Goal: Task Accomplishment & Management: Manage account settings

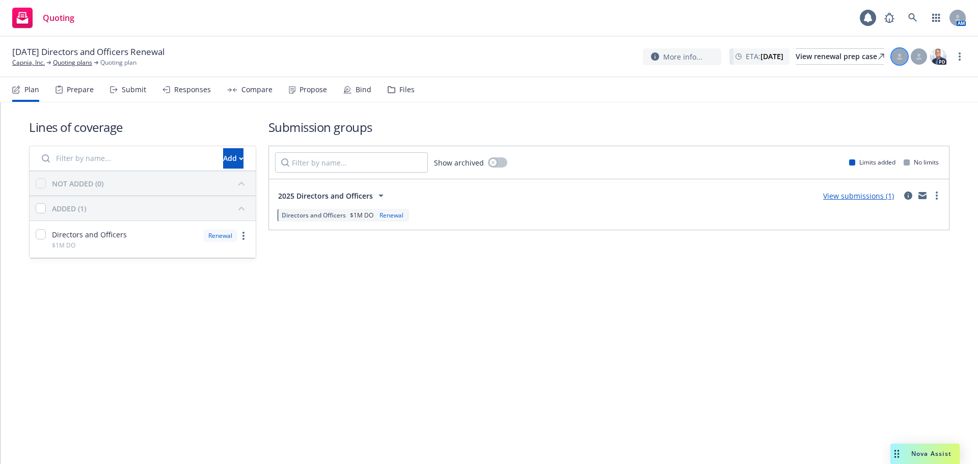
click at [899, 58] on icon at bounding box center [900, 59] width 6 height 2
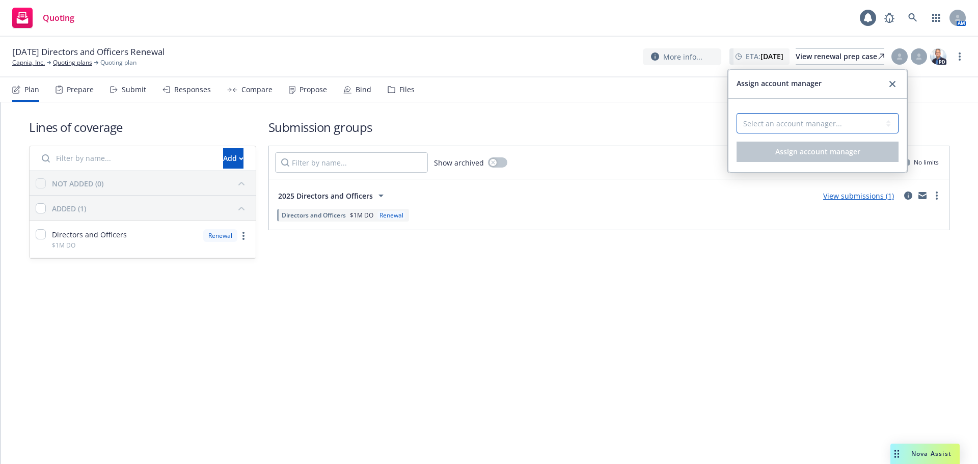
click at [804, 125] on select "Select an account manager... Nicholas Baldwin" at bounding box center [817, 123] width 162 height 20
select select "5415493c-816c-42a2-8d02-1e577820e081"
click at [736, 113] on select "Select an account manager... Nicholas Baldwin" at bounding box center [817, 123] width 162 height 20
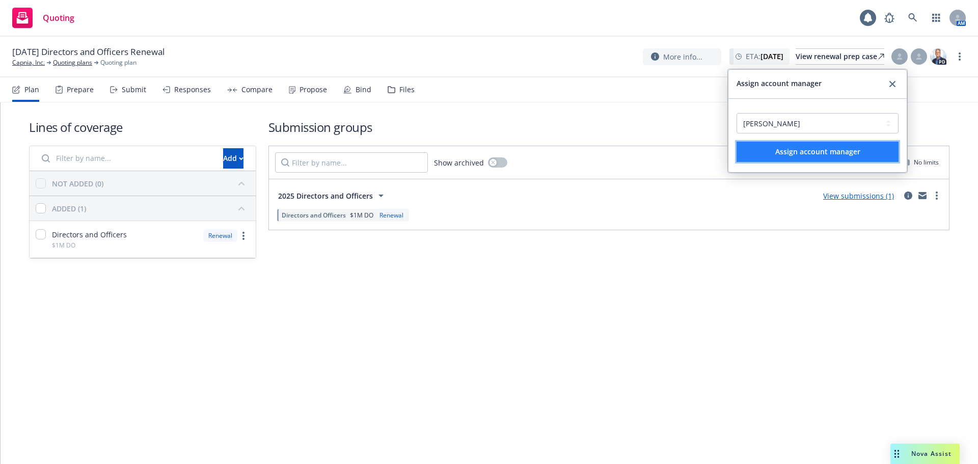
click at [799, 148] on span "Assign account manager" at bounding box center [817, 152] width 85 height 10
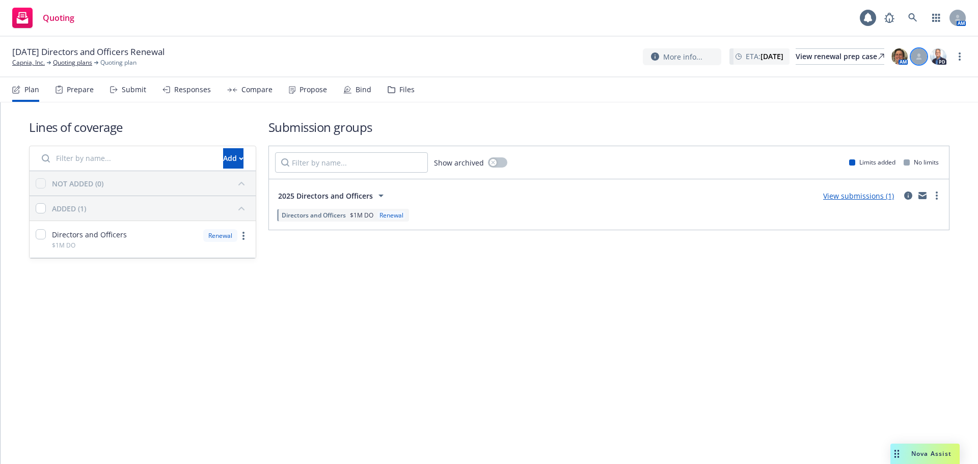
click at [918, 53] on icon at bounding box center [918, 56] width 6 height 6
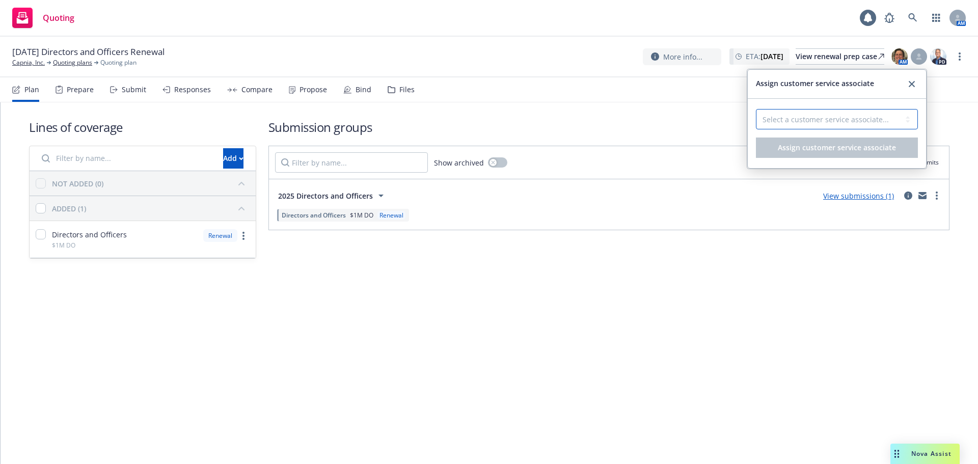
click at [872, 120] on select "Select a customer service associate... Lacy Lipetzky" at bounding box center [837, 119] width 162 height 20
select select "58953589-d9ae-43de-9bc7-98fc7eaa6a0c"
click at [756, 109] on select "Select a customer service associate... Lacy Lipetzky" at bounding box center [837, 119] width 162 height 20
click at [851, 150] on span "Assign customer service associate" at bounding box center [837, 148] width 118 height 10
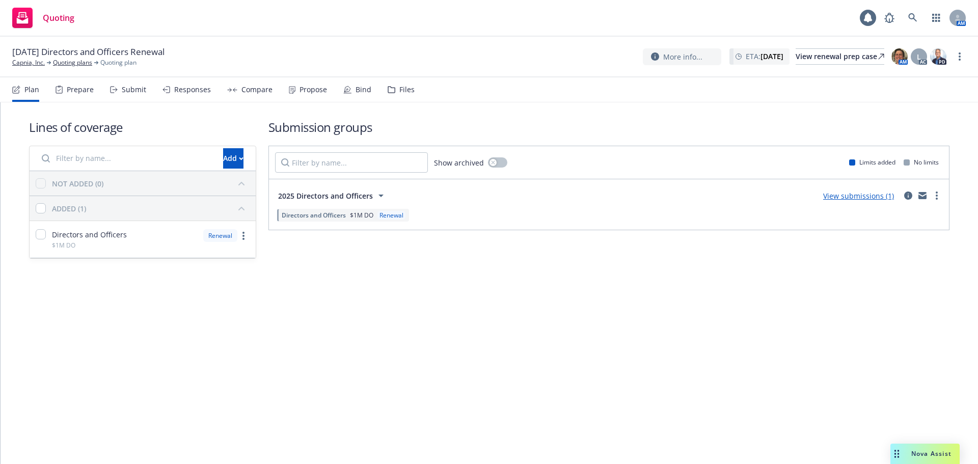
click at [869, 201] on div "View submissions (1)" at bounding box center [858, 195] width 83 height 12
click at [863, 199] on link "View submissions (1)" at bounding box center [858, 196] width 71 height 10
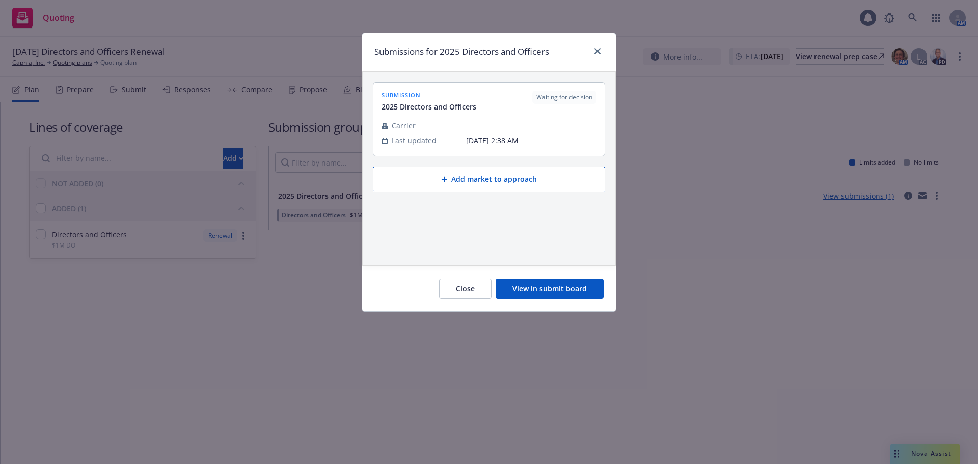
click at [485, 179] on button "Add market to approach" at bounding box center [489, 178] width 232 height 25
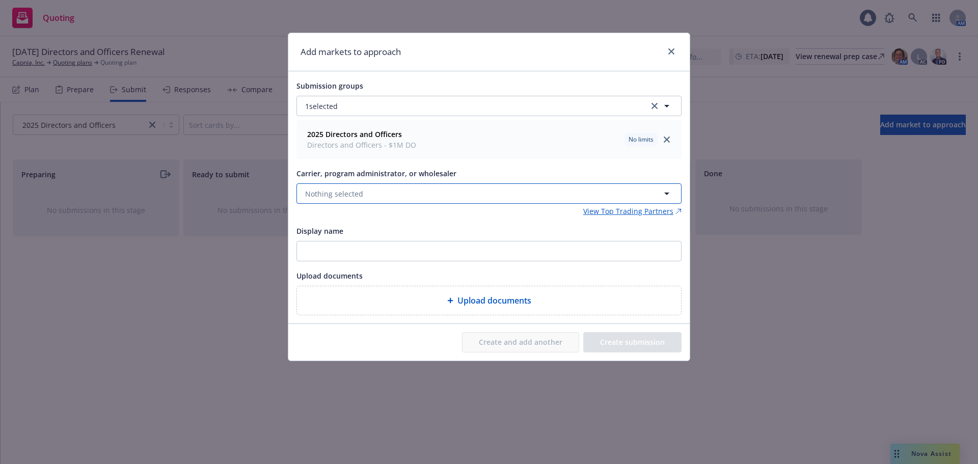
click at [346, 190] on span "Nothing selected" at bounding box center [334, 193] width 58 height 11
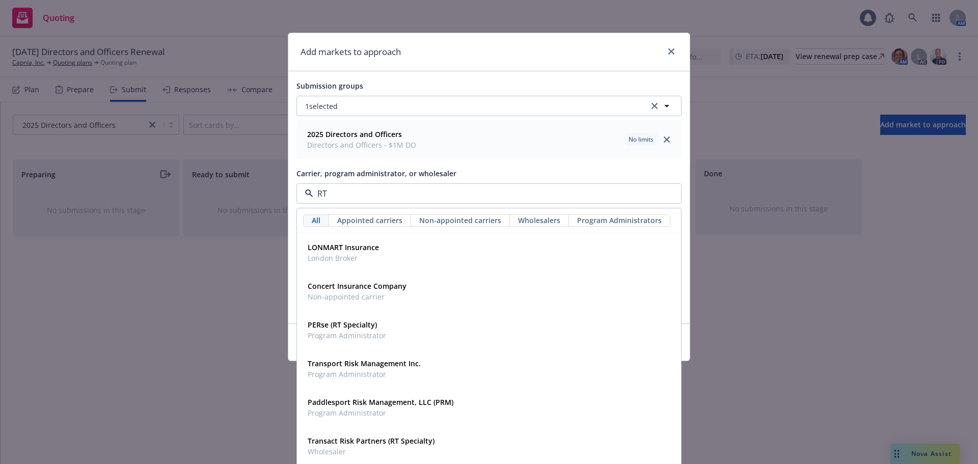
type input "RT S"
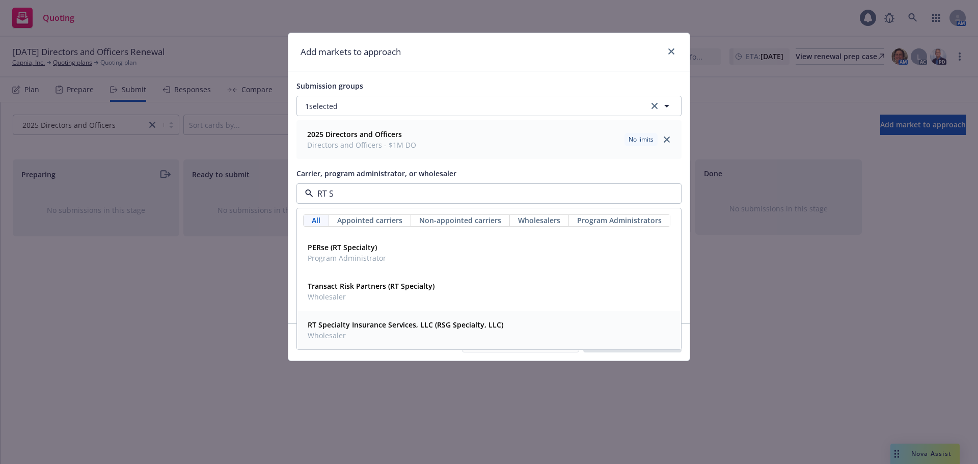
click at [414, 326] on strong "RT Specialty Insurance Services, LLC (RSG Specialty, LLC)" at bounding box center [406, 325] width 196 height 10
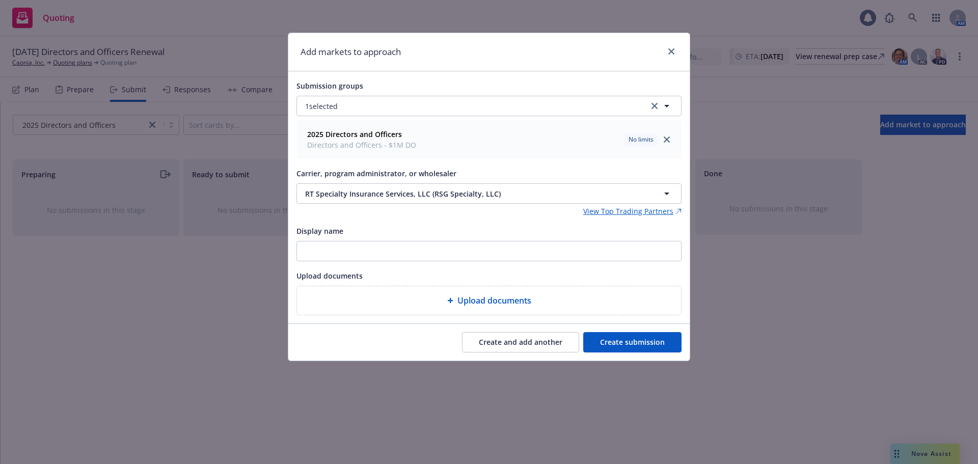
click at [607, 340] on button "Create submission" at bounding box center [632, 342] width 98 height 20
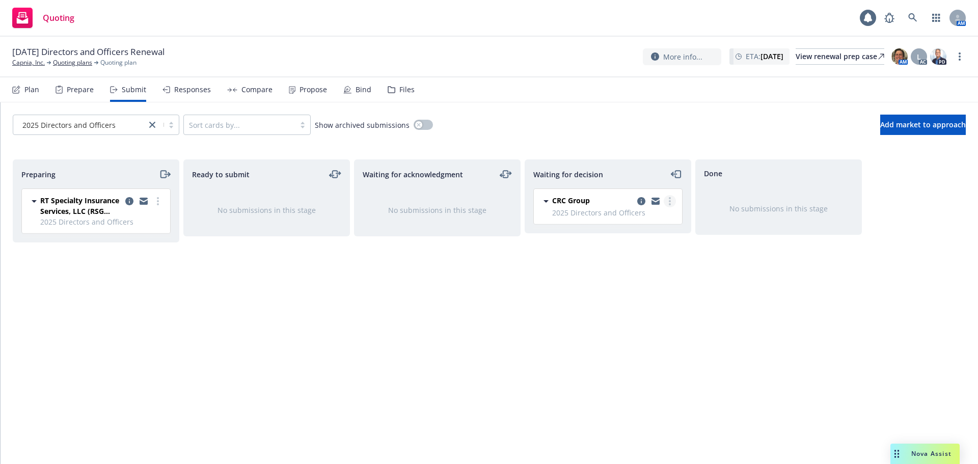
click at [673, 200] on link "more" at bounding box center [669, 201] width 12 height 12
click at [646, 222] on span "Move back one step" at bounding box center [619, 222] width 92 height 10
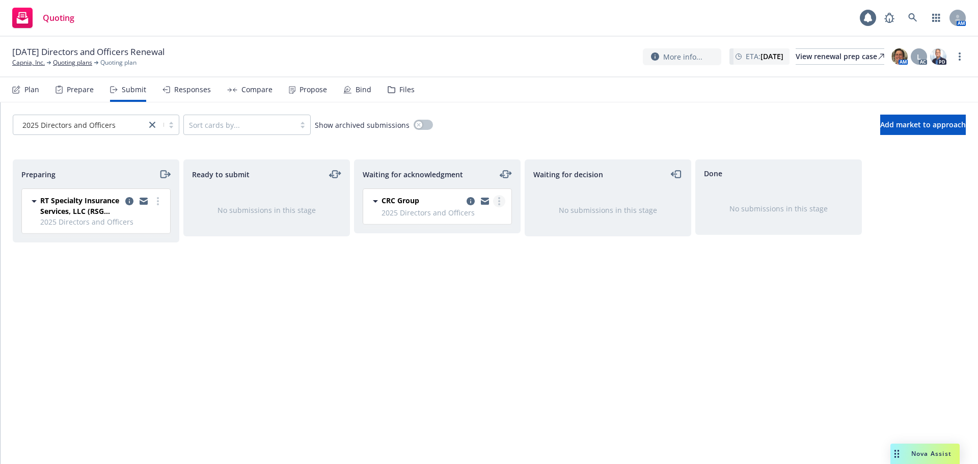
click at [502, 205] on link "more" at bounding box center [499, 201] width 12 height 12
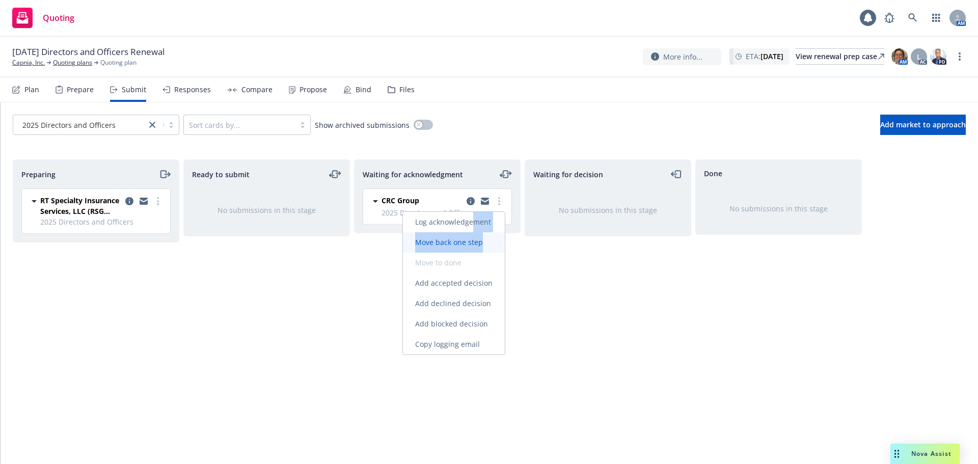
drag, startPoint x: 474, startPoint y: 226, endPoint x: 487, endPoint y: 236, distance: 16.7
click at [487, 236] on div "Log acknowledgement Move back one step Move to done Add accepted decision Add d…" at bounding box center [454, 283] width 102 height 143
click at [469, 243] on span "Move back one step" at bounding box center [449, 242] width 92 height 10
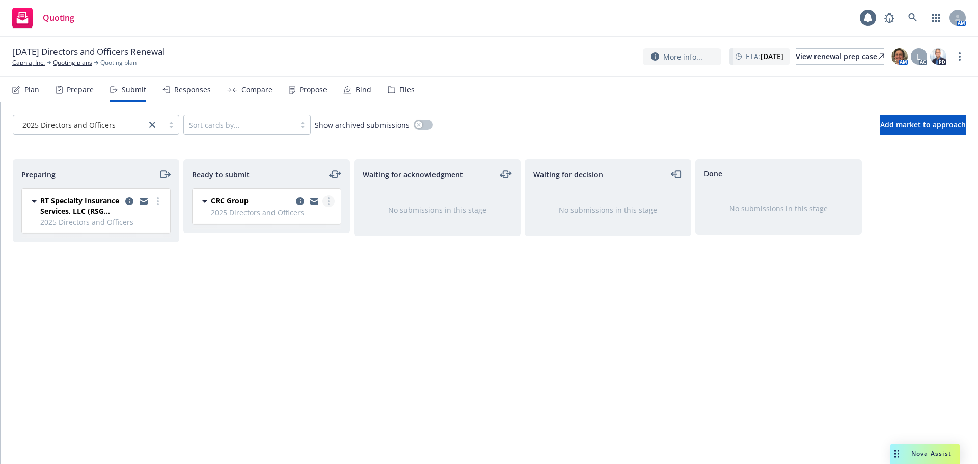
click at [330, 203] on link "more" at bounding box center [328, 201] width 12 height 12
click at [304, 263] on span "Move back one step" at bounding box center [278, 263] width 92 height 10
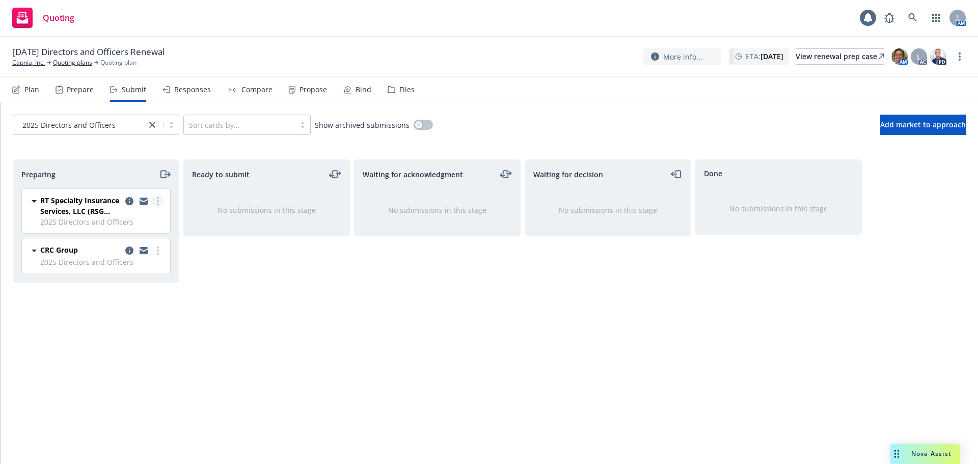
click at [156, 203] on link "more" at bounding box center [158, 201] width 12 height 12
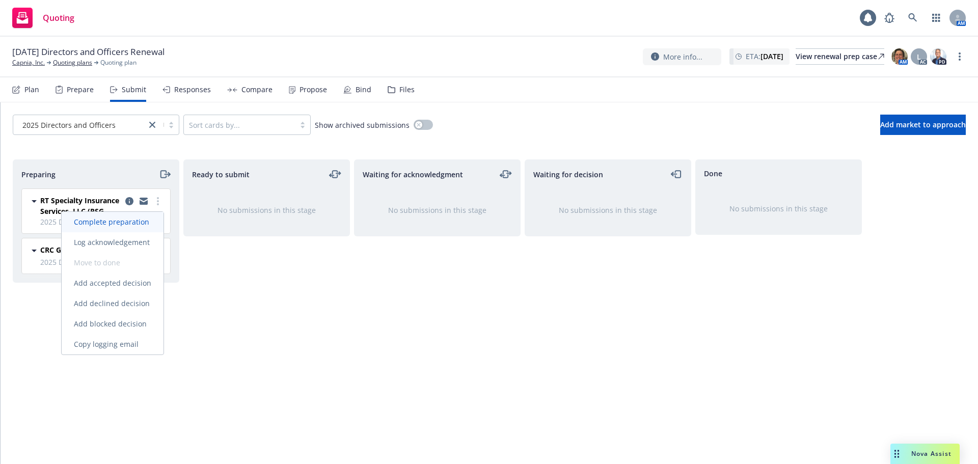
click at [139, 224] on span "Complete preparation" at bounding box center [112, 222] width 100 height 10
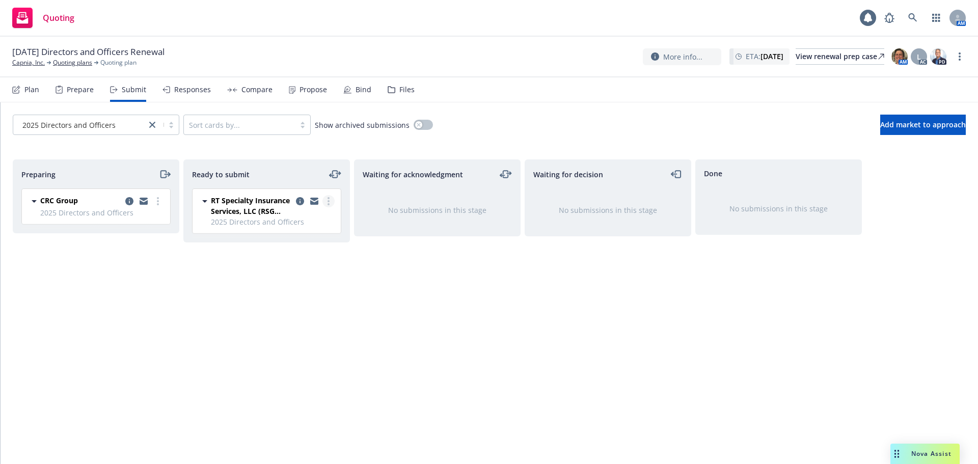
click at [331, 201] on link "more" at bounding box center [328, 201] width 12 height 12
click at [226, 147] on div "Preparing CRC Group 2025 Directors and Officers Wednesday, October 15, 2025 at …" at bounding box center [489, 303] width 977 height 313
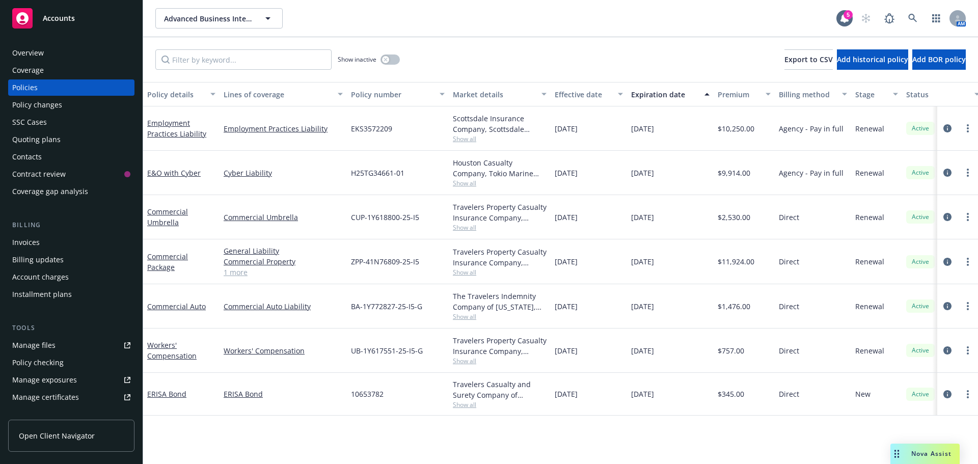
click at [40, 136] on div "Quoting plans" at bounding box center [36, 139] width 48 height 16
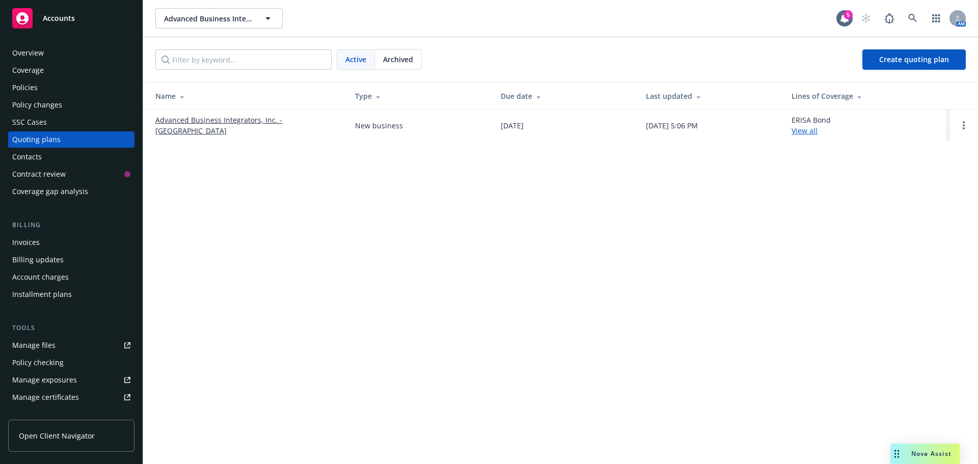
click at [179, 124] on link "Advanced Business Integrators, Inc. - [GEOGRAPHIC_DATA]" at bounding box center [246, 125] width 183 height 21
click at [223, 124] on link "Advanced Business Integrators, Inc. - ERISA" at bounding box center [246, 125] width 183 height 21
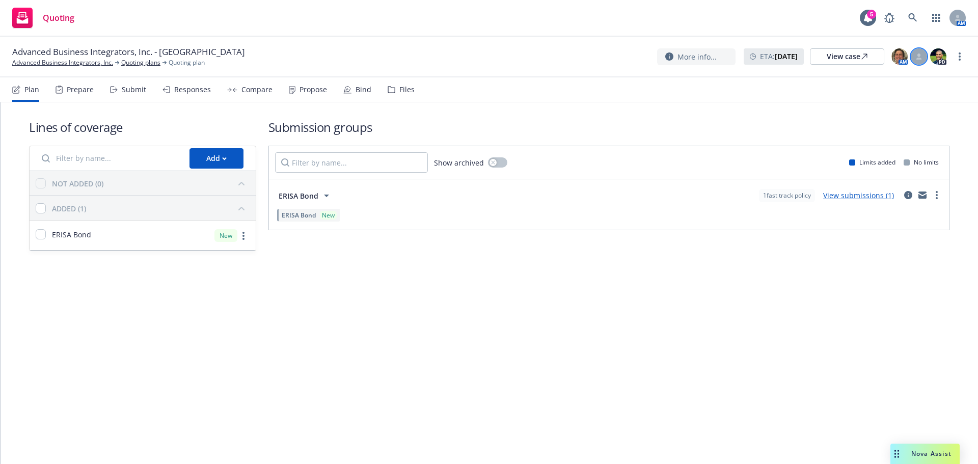
click at [918, 58] on icon at bounding box center [918, 56] width 6 height 6
click at [663, 122] on h1 "Submission groups" at bounding box center [608, 127] width 681 height 17
click at [831, 61] on div "View case" at bounding box center [846, 56] width 41 height 15
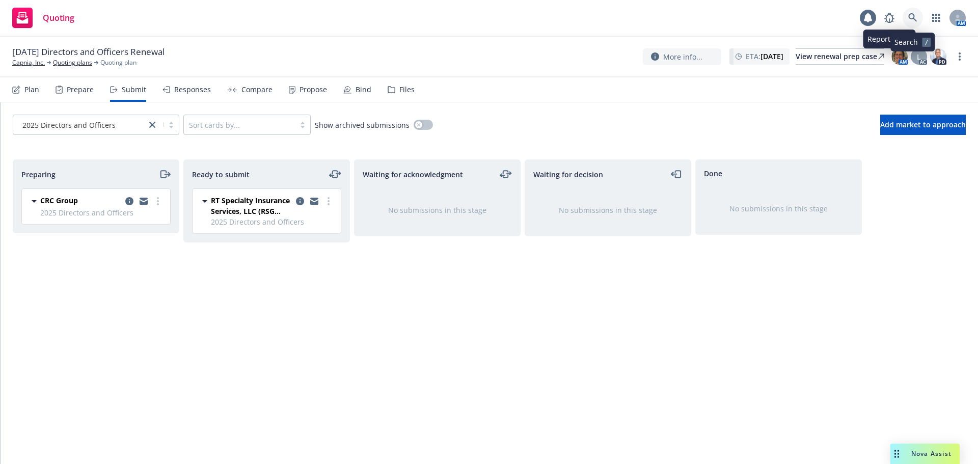
click at [911, 14] on icon at bounding box center [912, 17] width 9 height 9
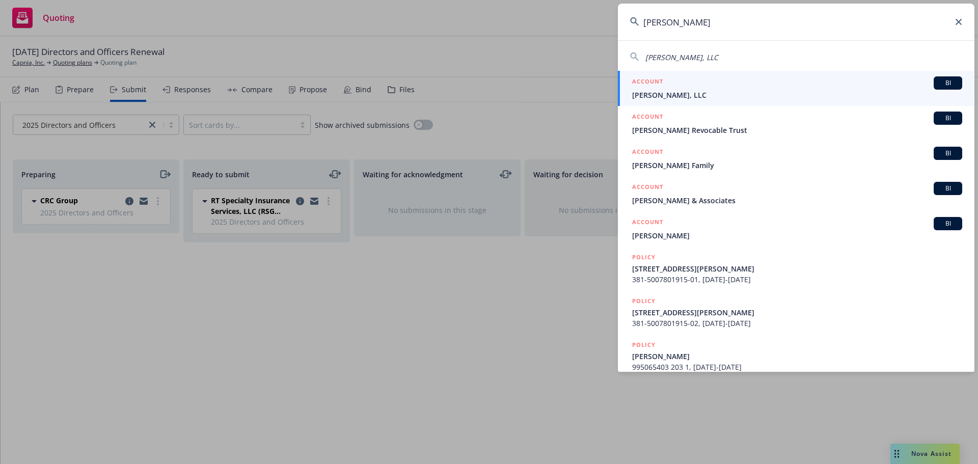
type input "[PERSON_NAME]"
click at [700, 86] on div "ACCOUNT BI" at bounding box center [797, 82] width 330 height 13
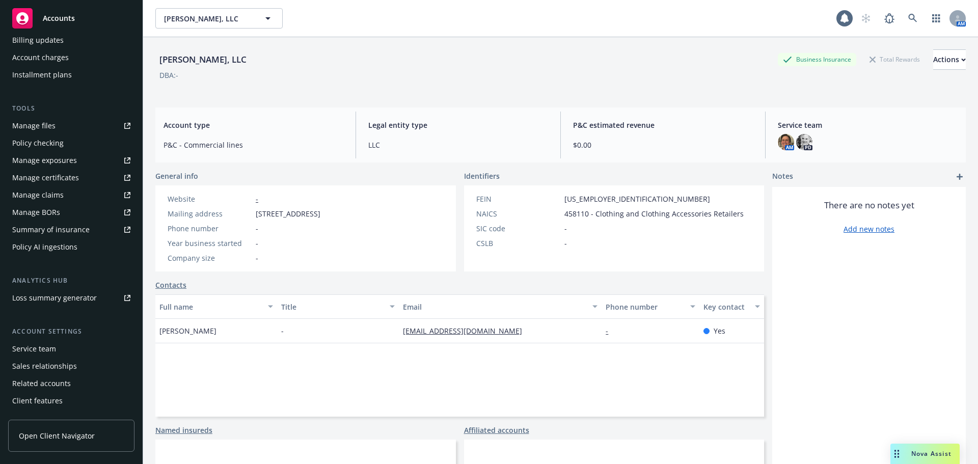
scroll to position [234, 0]
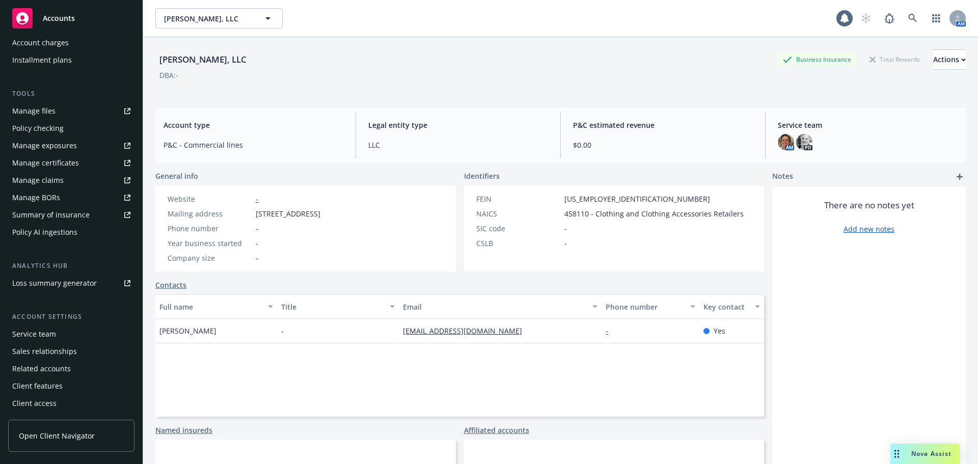
click at [75, 335] on div "Service team" at bounding box center [71, 334] width 118 height 16
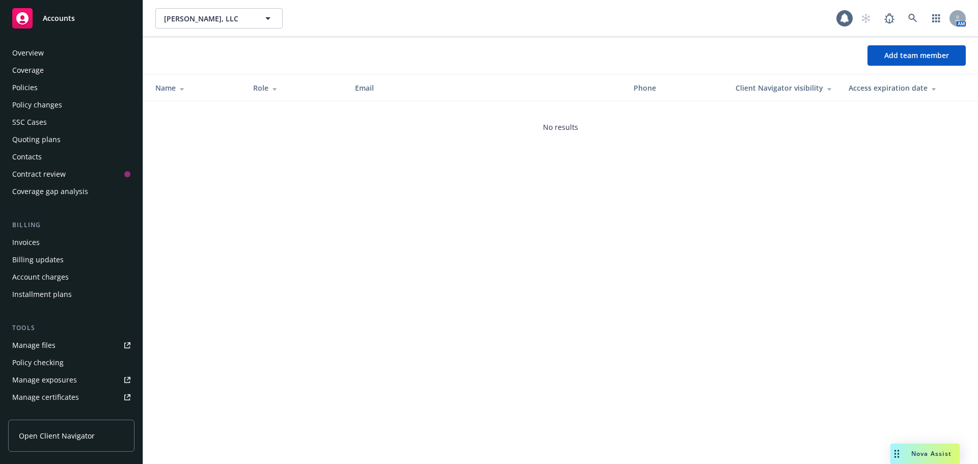
scroll to position [234, 0]
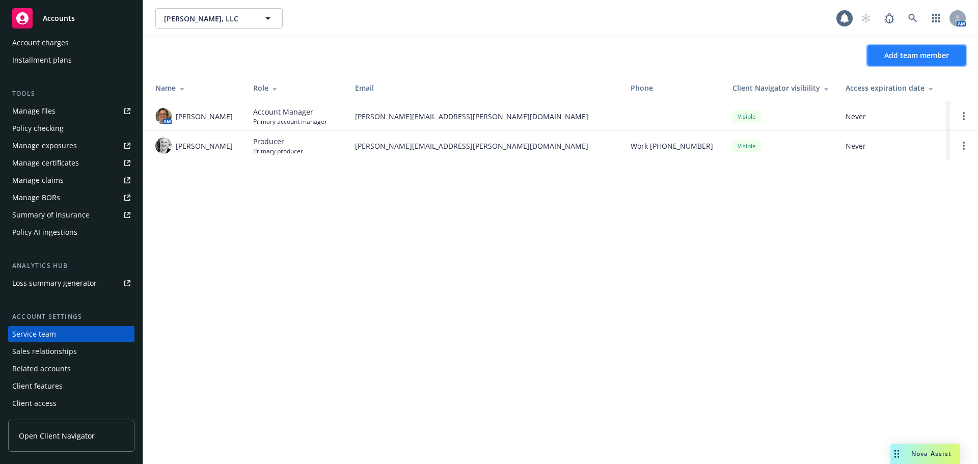
click at [917, 46] on button "Add team member" at bounding box center [916, 55] width 98 height 20
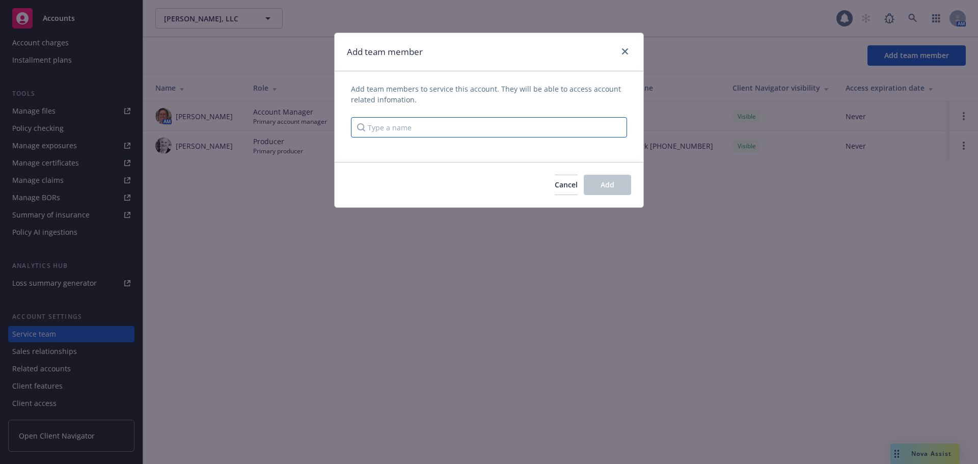
click at [407, 135] on input "Type a name" at bounding box center [489, 127] width 276 height 20
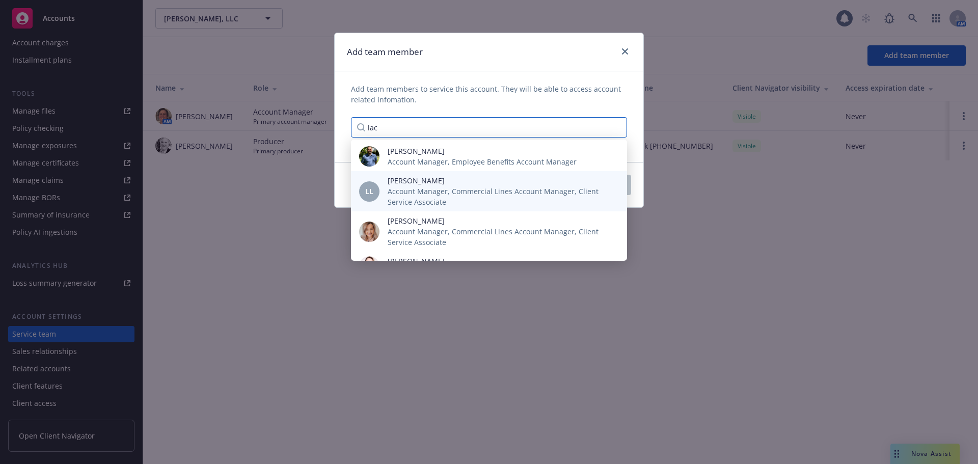
type input "lac"
click at [401, 199] on span "Account Manager, Commercial Lines Account Manager, Client Service Associate" at bounding box center [498, 196] width 223 height 21
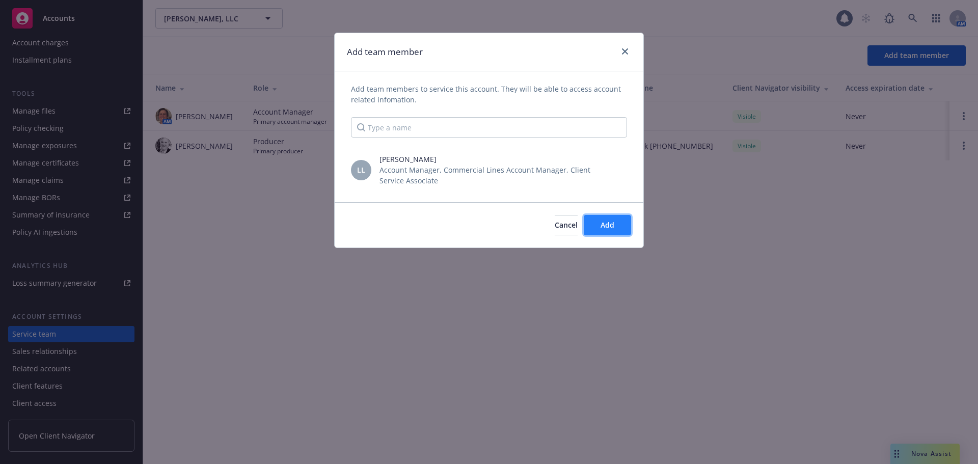
click at [610, 226] on span "Add" at bounding box center [607, 225] width 14 height 10
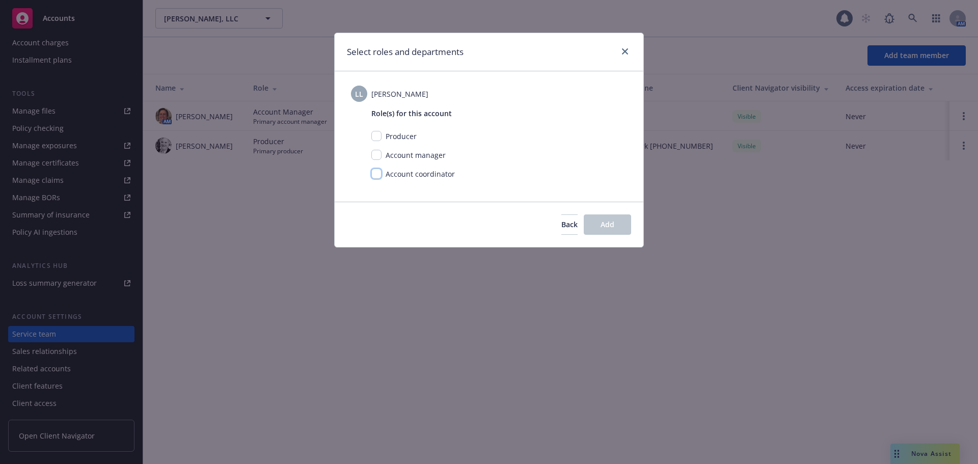
click at [375, 172] on input "checkbox" at bounding box center [376, 174] width 10 height 10
checkbox input "true"
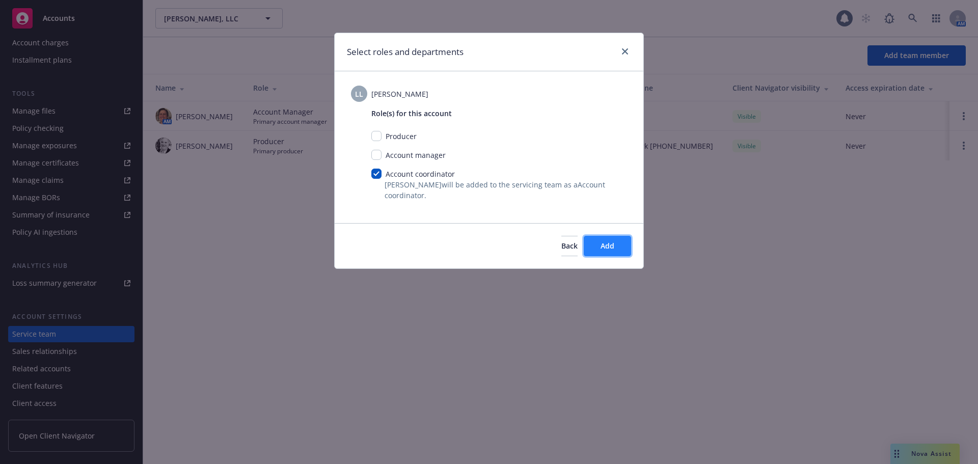
click at [615, 249] on button "Add" at bounding box center [607, 246] width 47 height 20
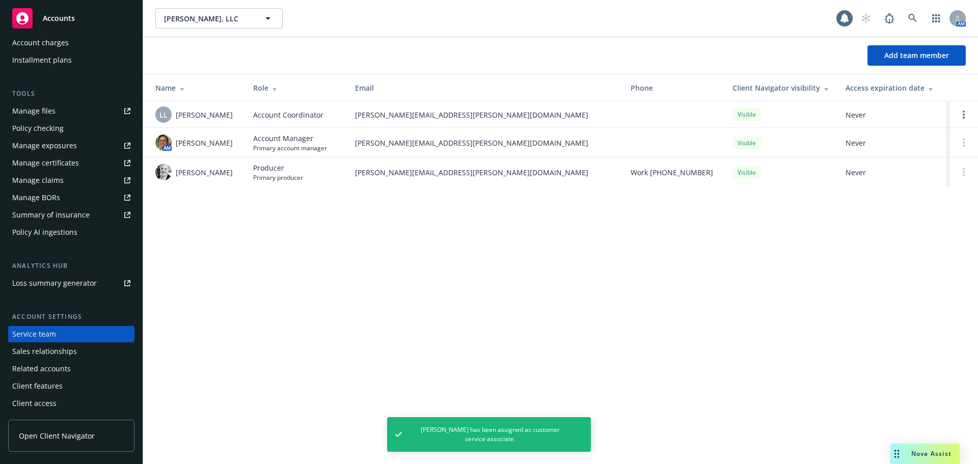
scroll to position [0, 0]
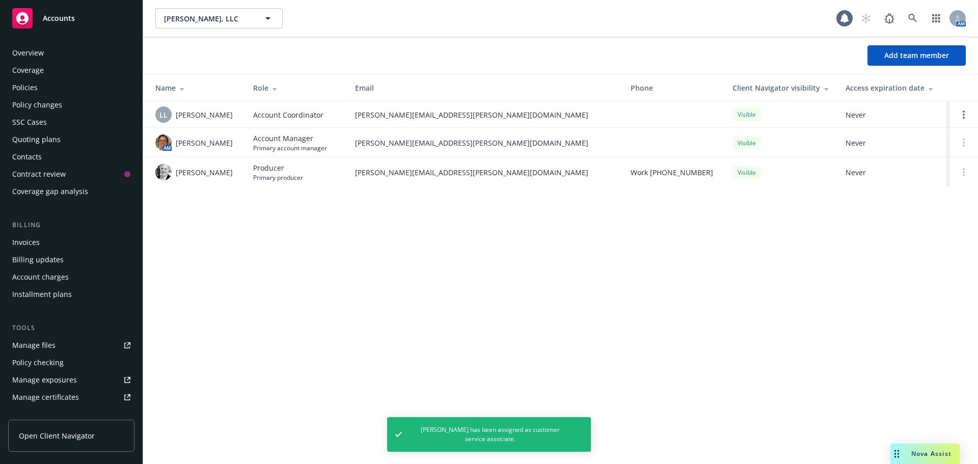
click at [20, 54] on div "Overview" at bounding box center [28, 53] width 32 height 16
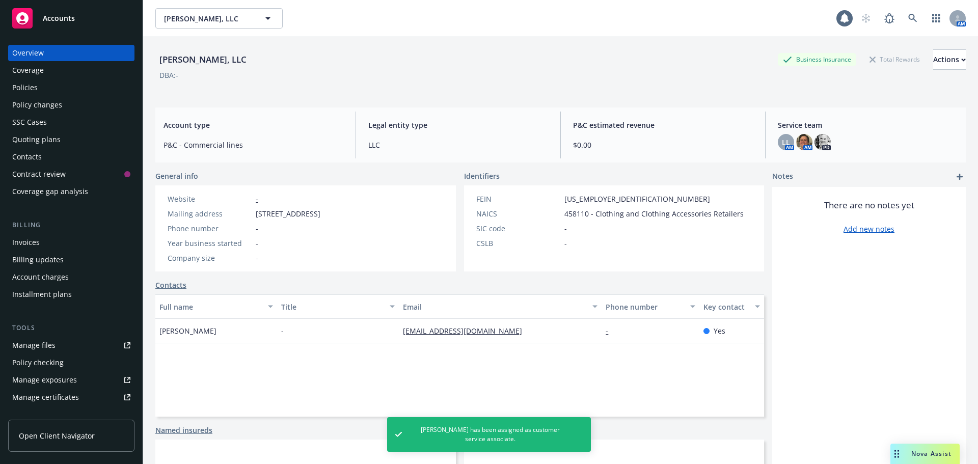
click at [23, 90] on div "Policies" at bounding box center [24, 87] width 25 height 16
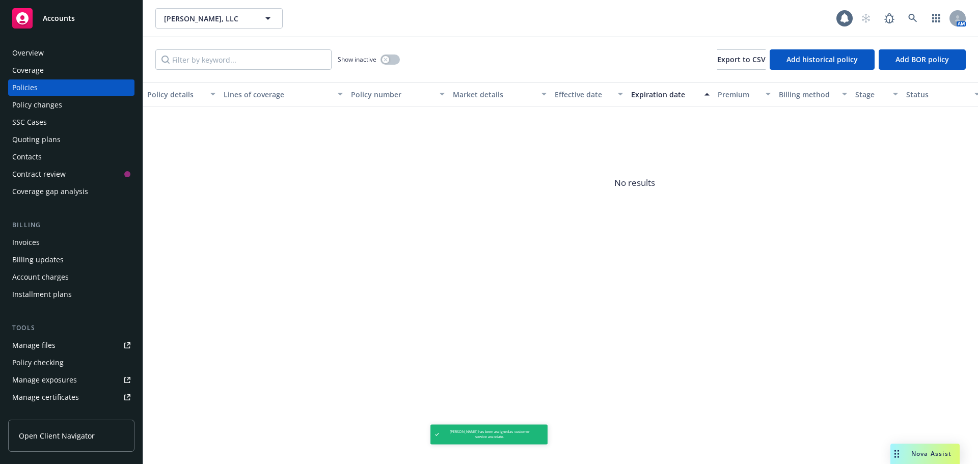
click at [35, 72] on div "Coverage" at bounding box center [28, 70] width 32 height 16
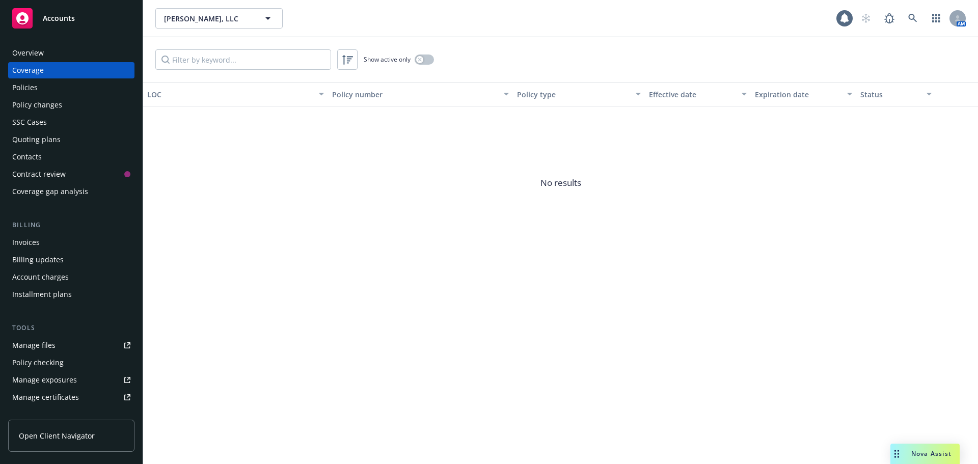
click at [25, 46] on div "Overview" at bounding box center [28, 53] width 32 height 16
